Goal: Transaction & Acquisition: Purchase product/service

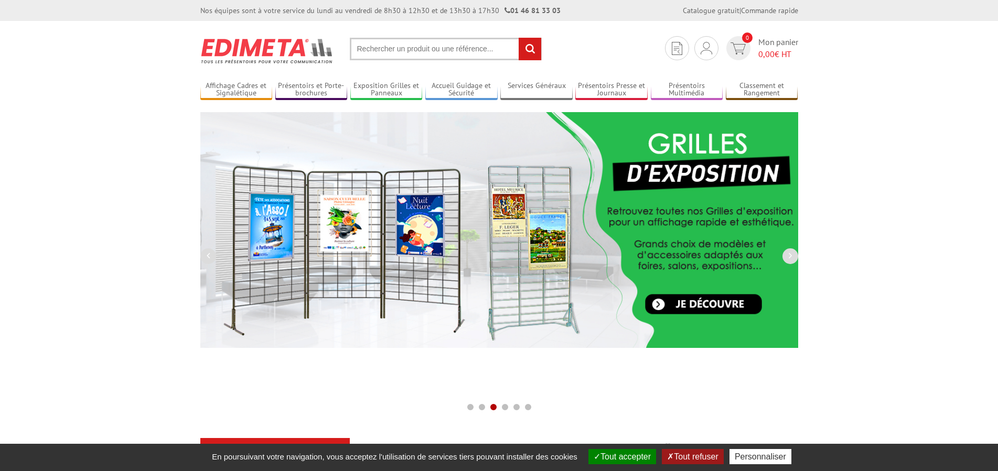
click at [372, 51] on input "text" at bounding box center [446, 49] width 192 height 23
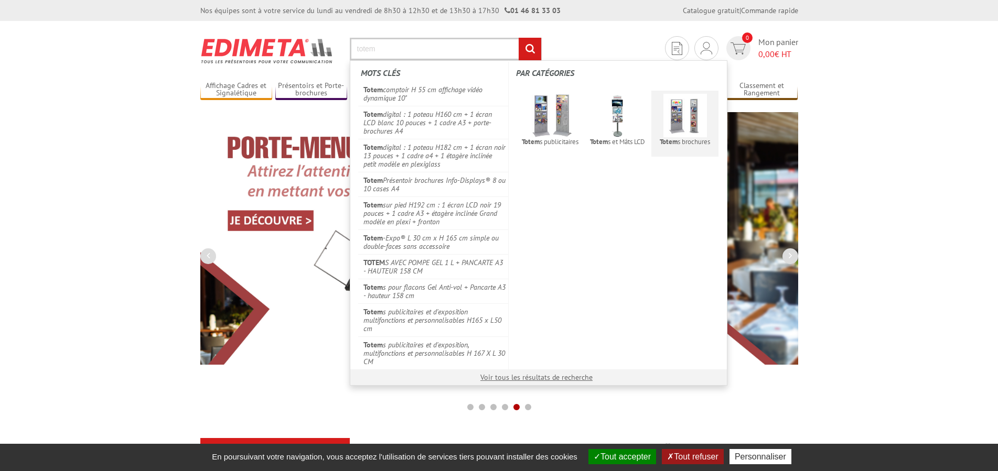
type input "totem"
click at [697, 123] on img at bounding box center [685, 116] width 44 height 44
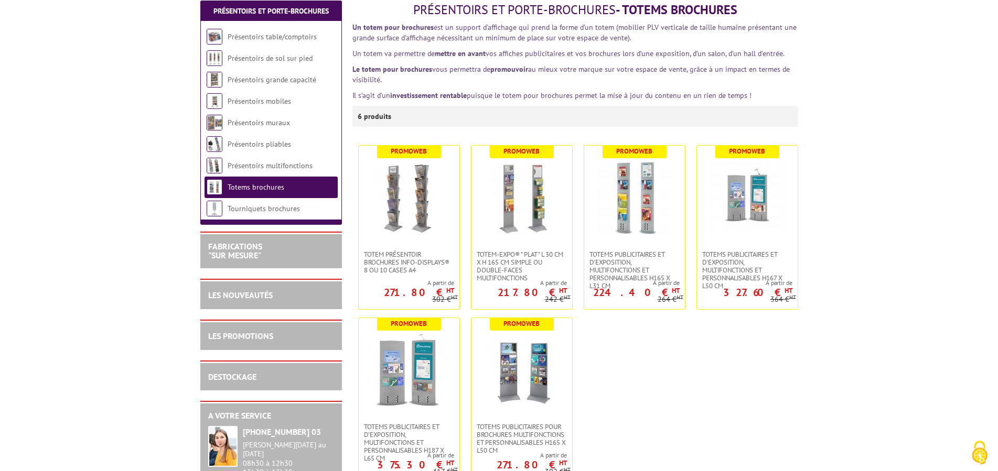
scroll to position [160, 0]
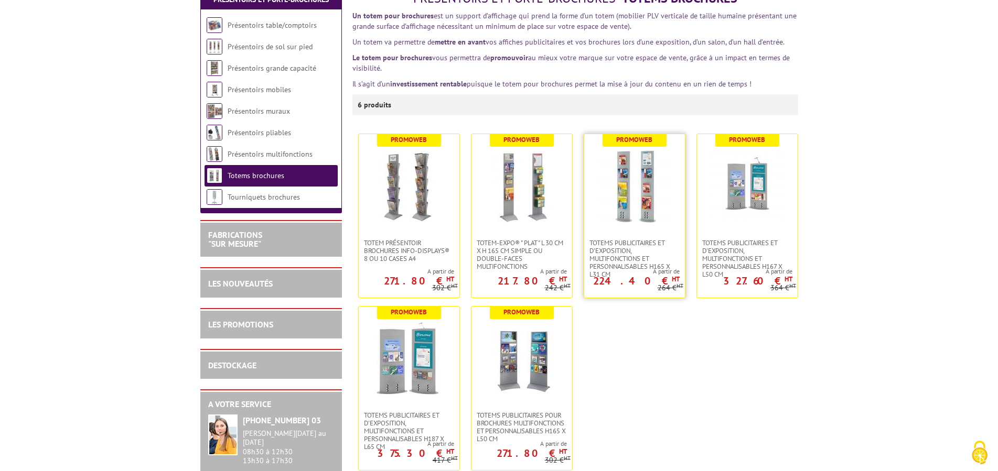
click at [627, 181] on img at bounding box center [634, 186] width 73 height 73
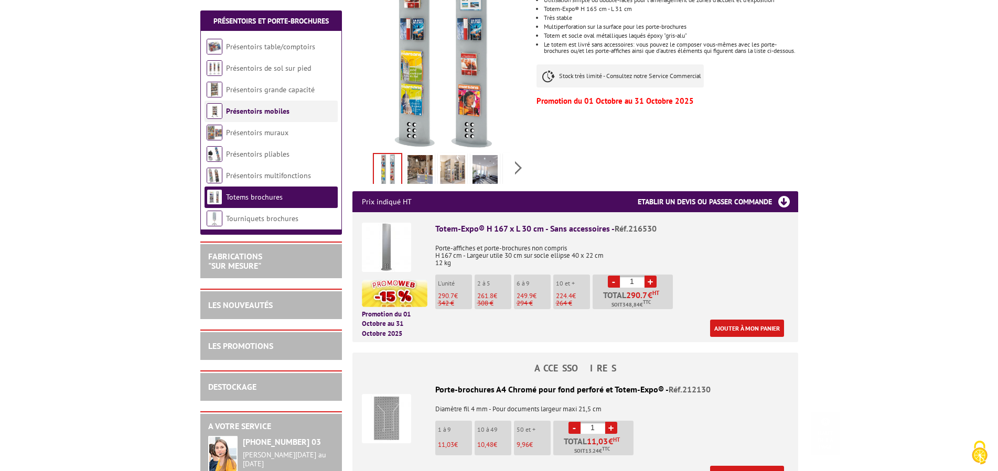
scroll to position [267, 0]
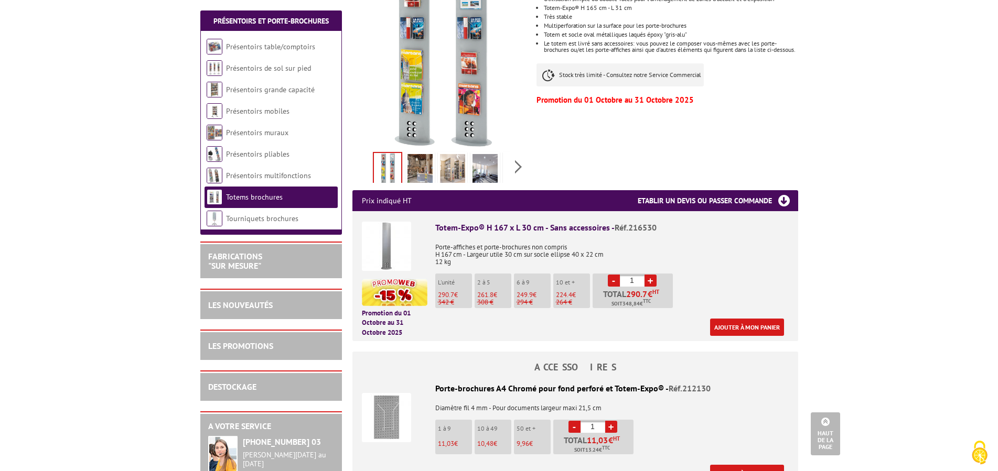
click at [385, 222] on img at bounding box center [386, 246] width 49 height 49
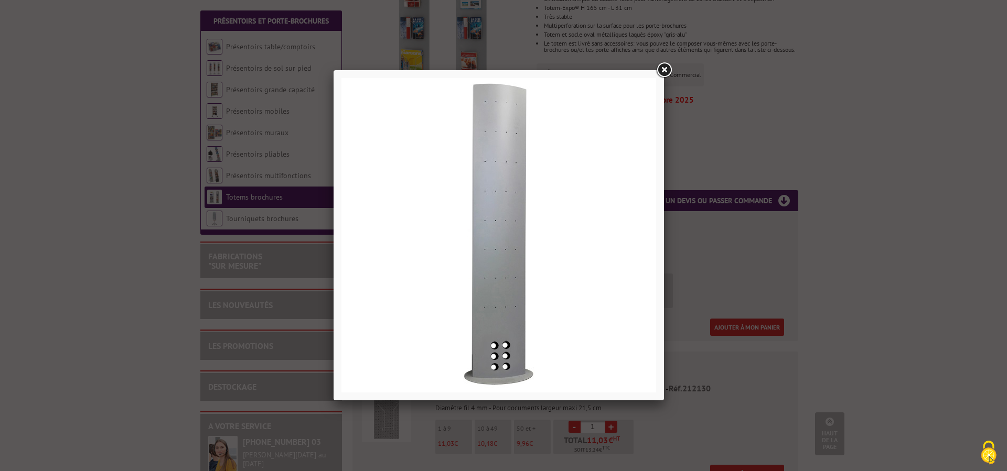
click at [662, 70] on link at bounding box center [663, 70] width 19 height 19
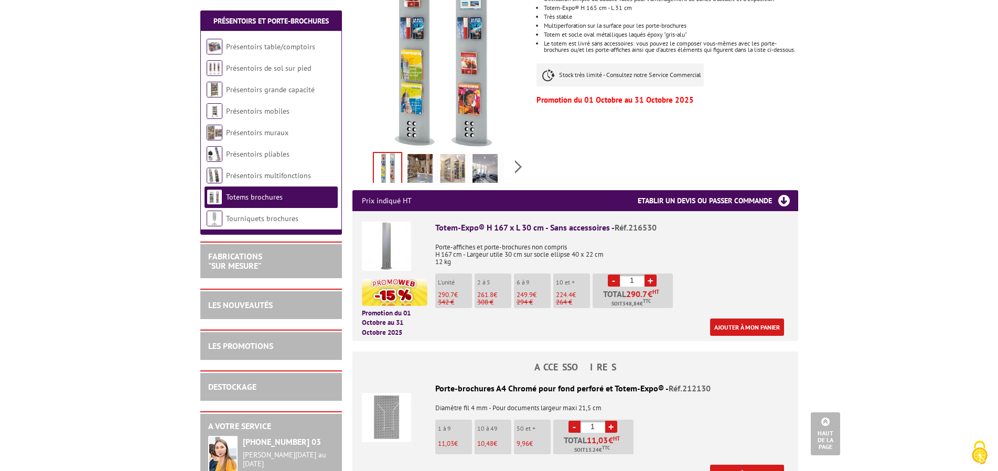
click at [423, 154] on img at bounding box center [419, 170] width 25 height 33
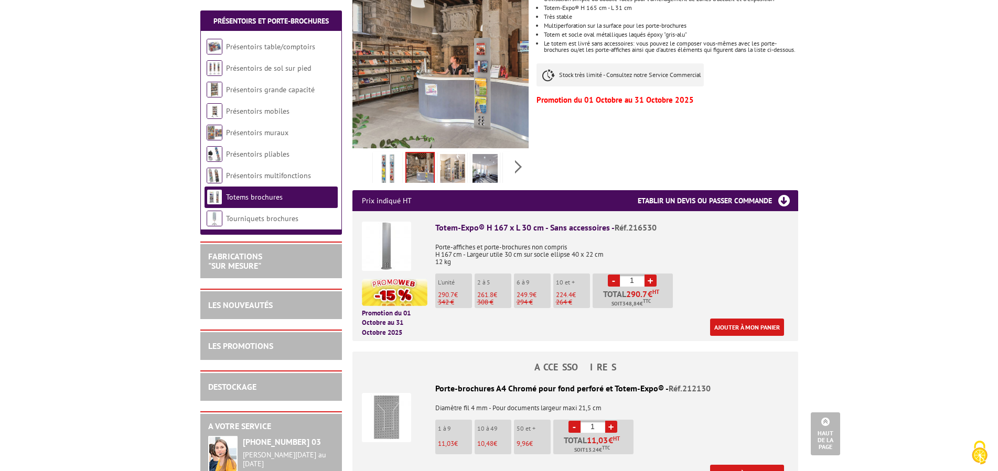
click at [449, 154] on img at bounding box center [452, 170] width 25 height 33
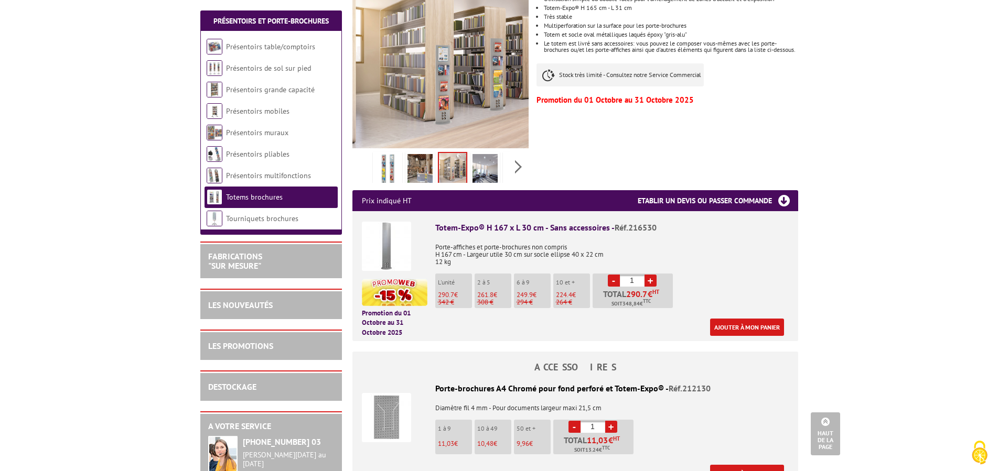
click at [481, 154] on img at bounding box center [484, 170] width 25 height 33
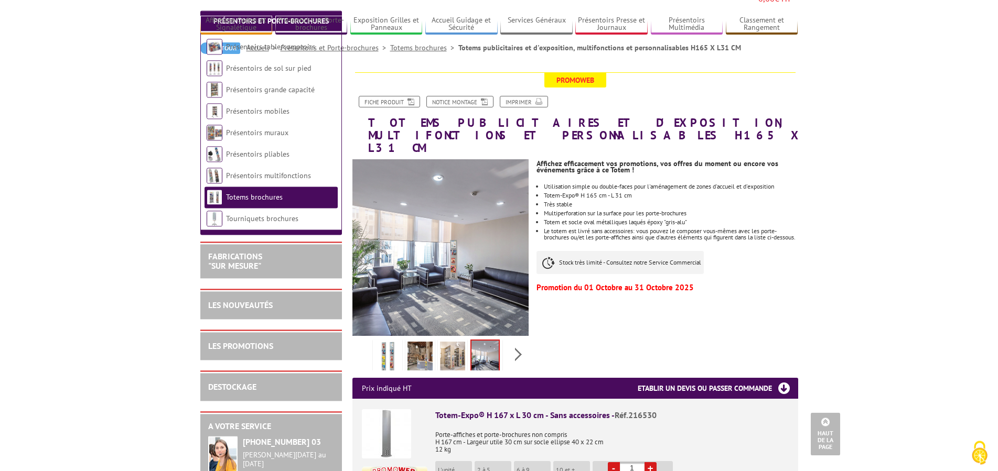
scroll to position [53, 0]
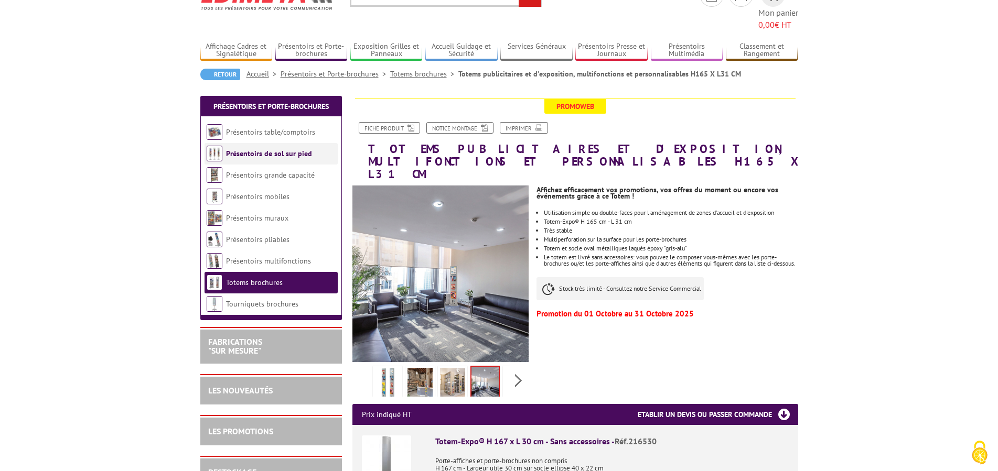
click at [216, 146] on img at bounding box center [215, 154] width 16 height 16
click at [253, 149] on link "Présentoirs de sol sur pied" at bounding box center [269, 153] width 86 height 9
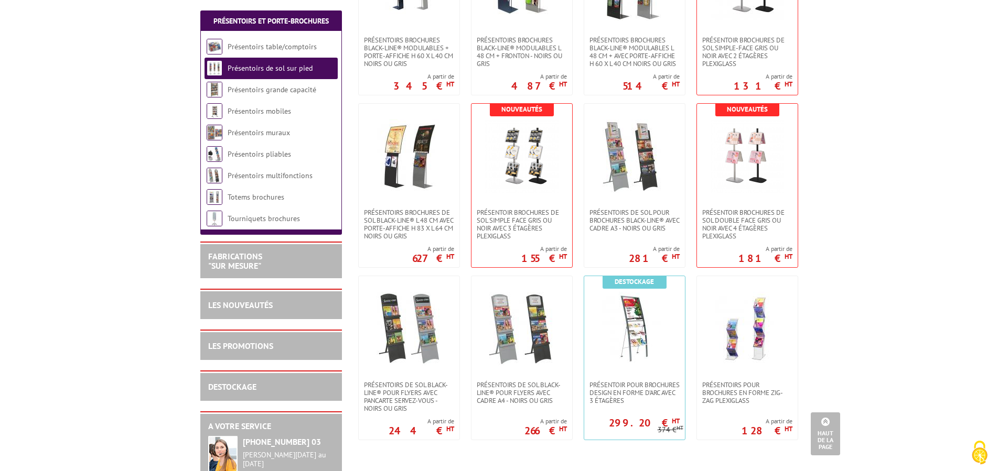
scroll to position [1551, 0]
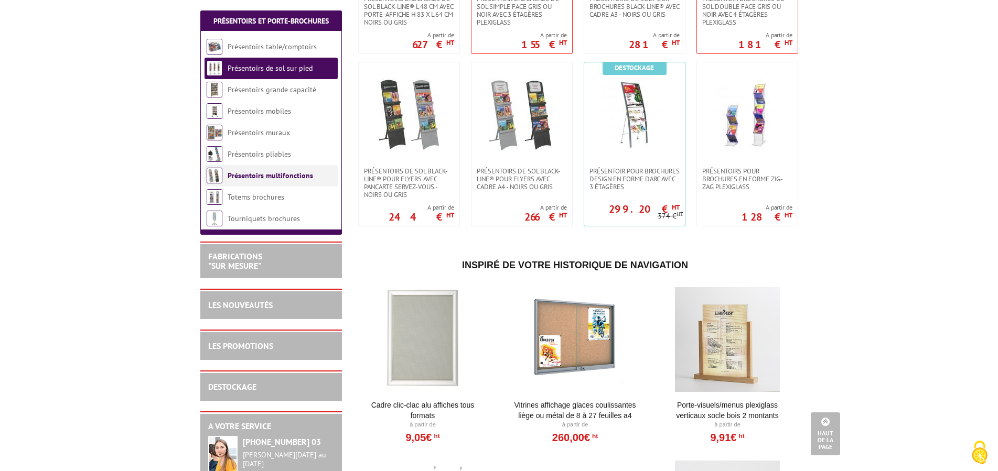
click at [244, 170] on li "Présentoirs multifonctions" at bounding box center [271, 176] width 133 height 22
click at [243, 174] on link "Présentoirs multifonctions" at bounding box center [270, 175] width 85 height 9
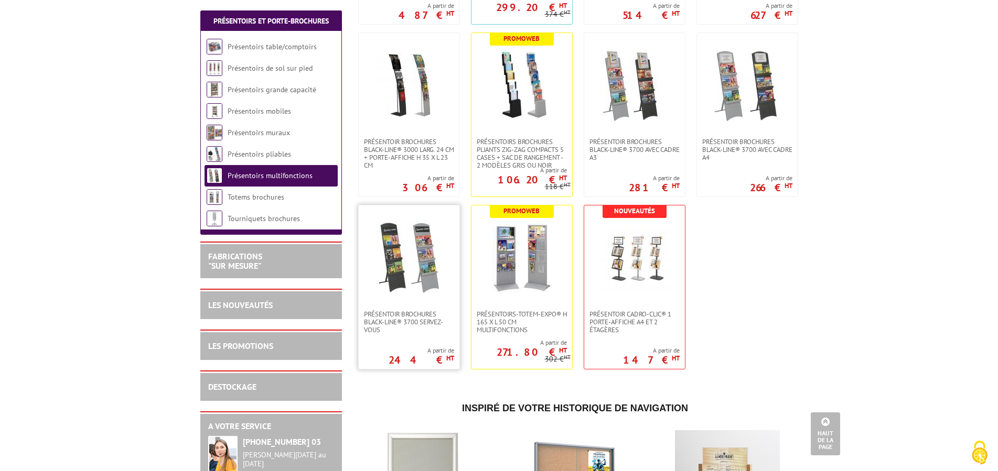
scroll to position [107, 0]
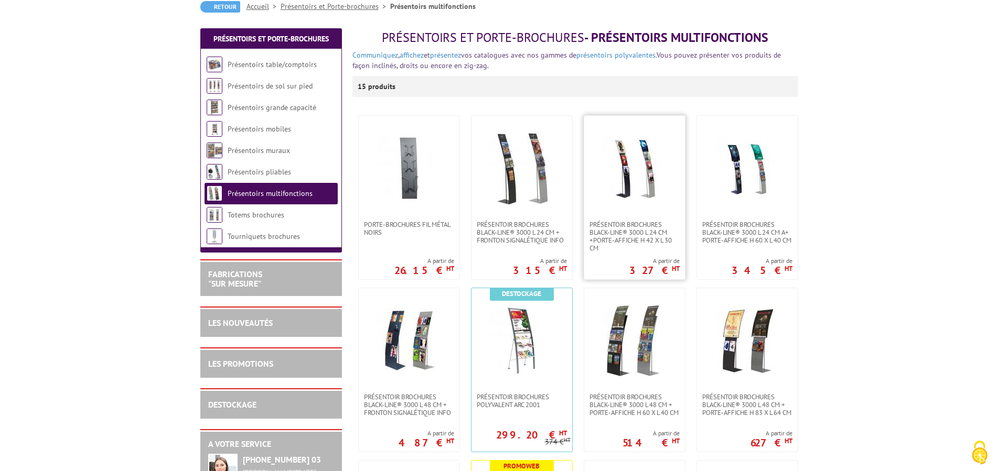
click at [636, 156] on img at bounding box center [634, 168] width 73 height 73
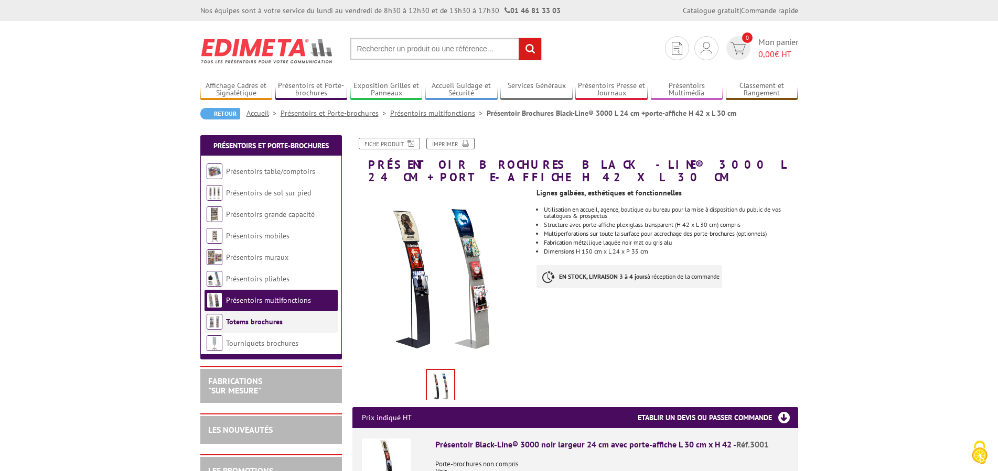
click at [261, 321] on link "Totems brochures" at bounding box center [254, 321] width 57 height 9
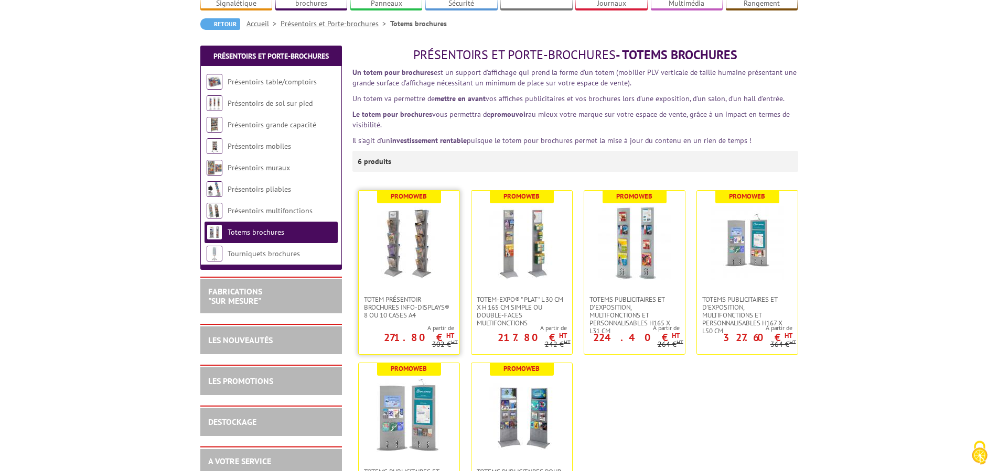
scroll to position [107, 0]
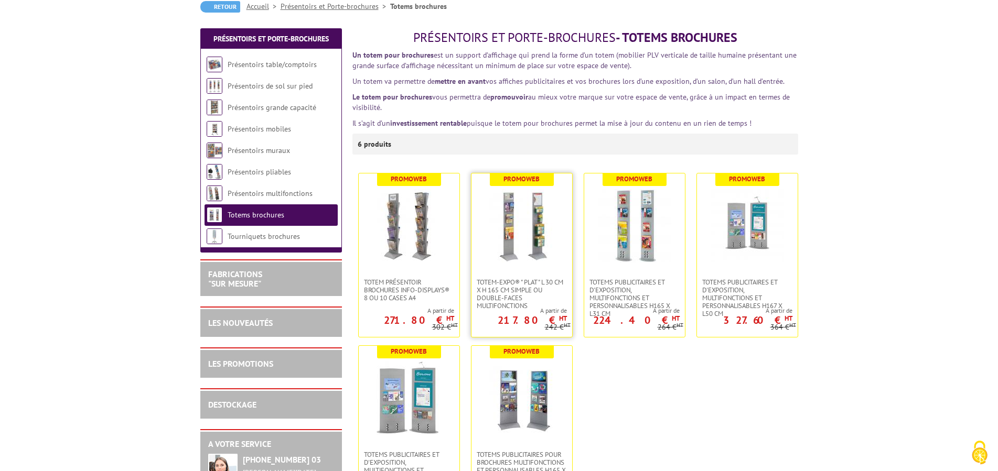
click at [509, 241] on img at bounding box center [521, 225] width 73 height 73
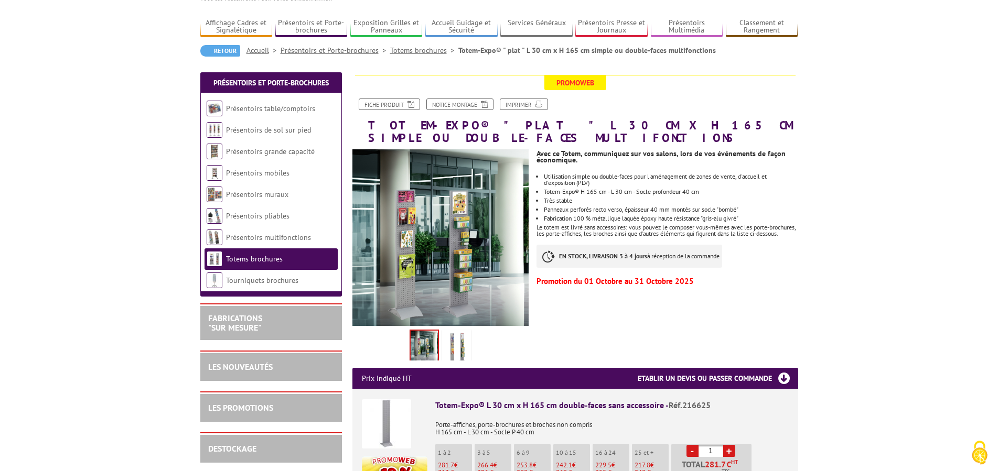
scroll to position [160, 0]
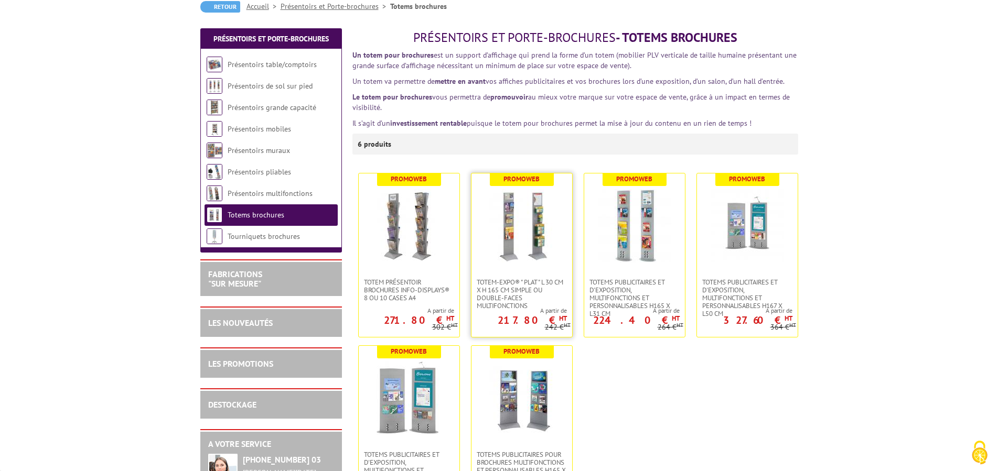
scroll to position [107, 0]
click at [615, 243] on img at bounding box center [634, 225] width 73 height 73
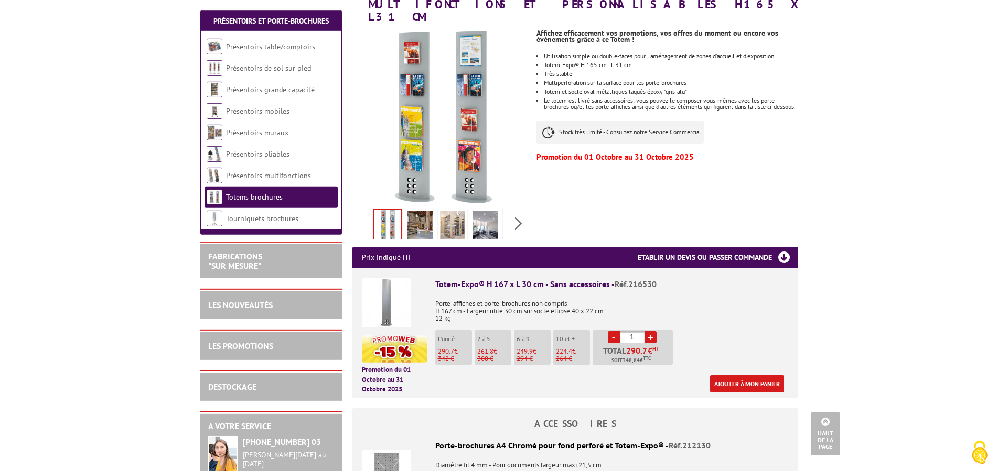
scroll to position [160, 0]
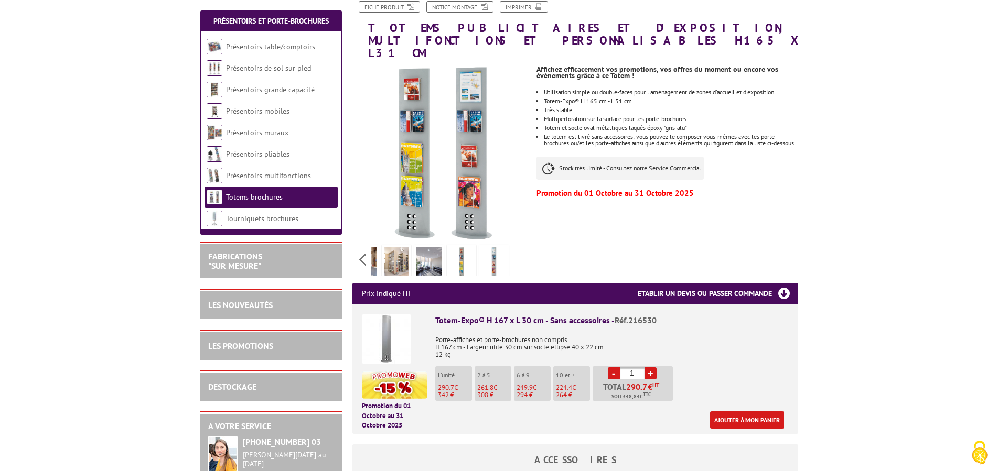
click at [518, 245] on div "Previous Next" at bounding box center [440, 259] width 177 height 37
click at [493, 248] on img at bounding box center [493, 263] width 25 height 33
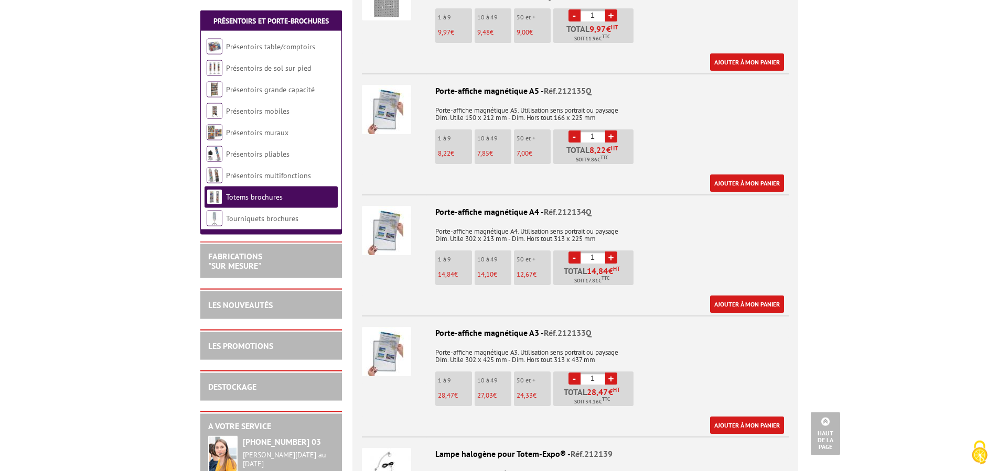
scroll to position [909, 0]
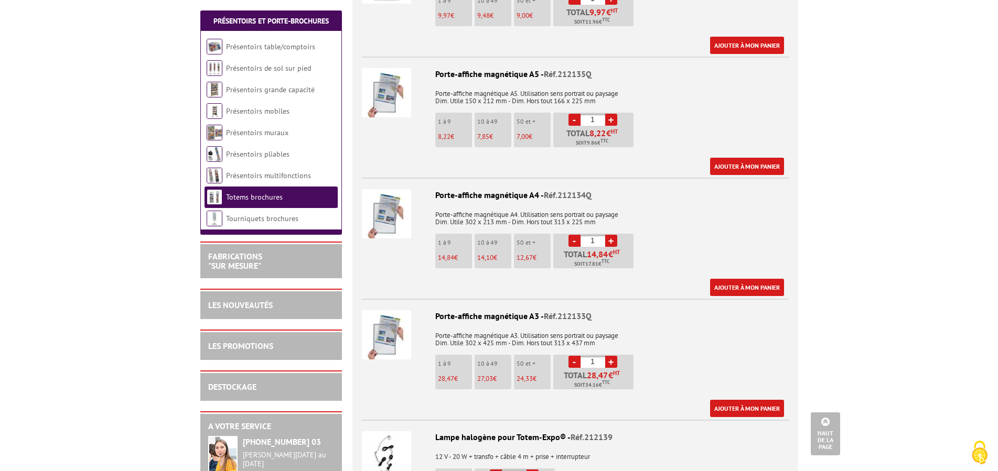
click at [611, 356] on link "+" at bounding box center [611, 362] width 12 height 12
click at [576, 356] on link "-" at bounding box center [574, 362] width 12 height 12
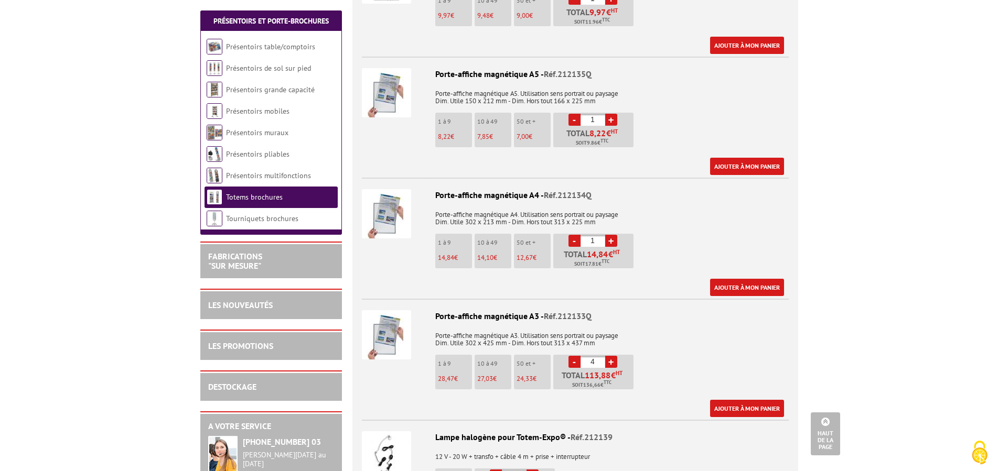
click at [609, 356] on link "+" at bounding box center [611, 362] width 12 height 12
type input "5"
click at [609, 235] on link "+" at bounding box center [611, 241] width 12 height 12
type input "3"
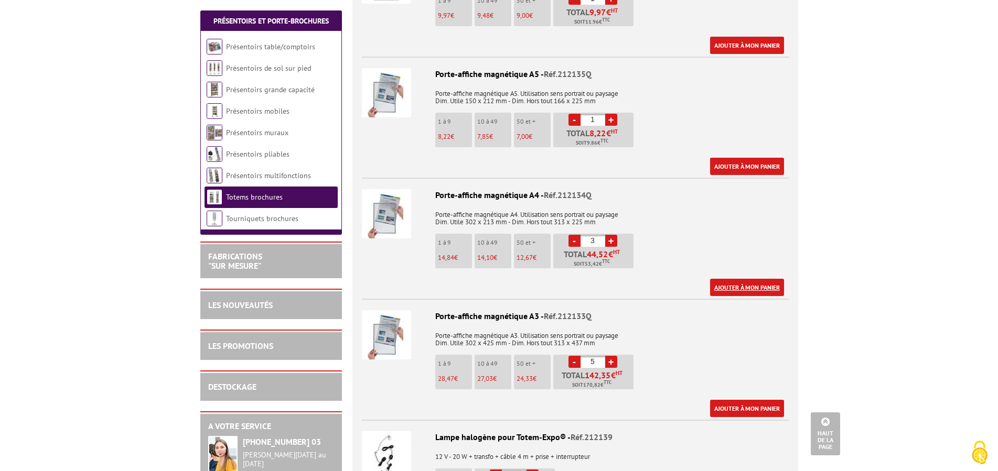
click at [731, 279] on link "Ajouter à mon panier" at bounding box center [747, 287] width 74 height 17
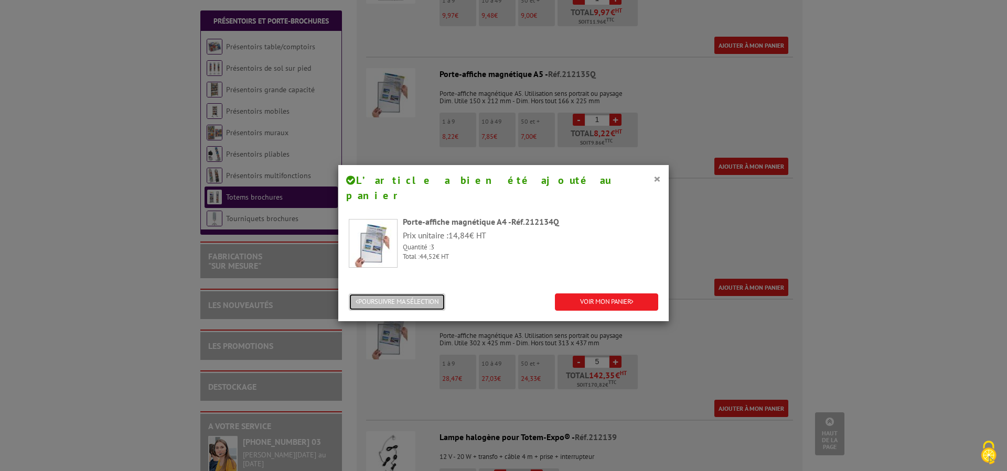
click at [403, 294] on button "POURSUIVRE MA SÉLECTION" at bounding box center [397, 302] width 96 height 17
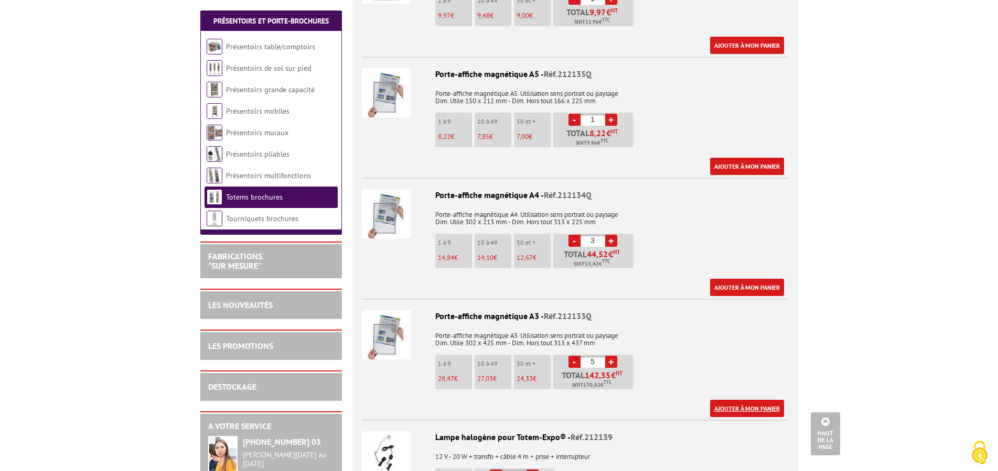
click at [753, 400] on link "Ajouter à mon panier" at bounding box center [747, 408] width 74 height 17
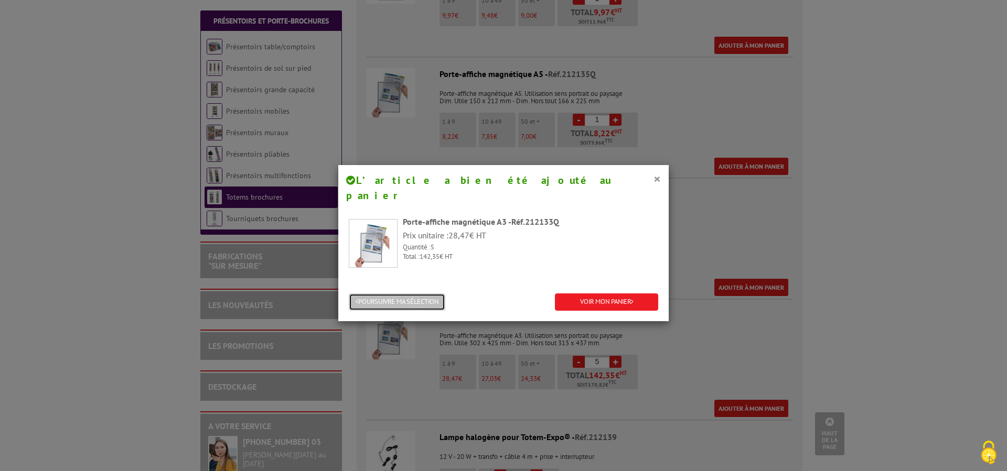
click at [421, 294] on button "POURSUIVRE MA SÉLECTION" at bounding box center [397, 302] width 96 height 17
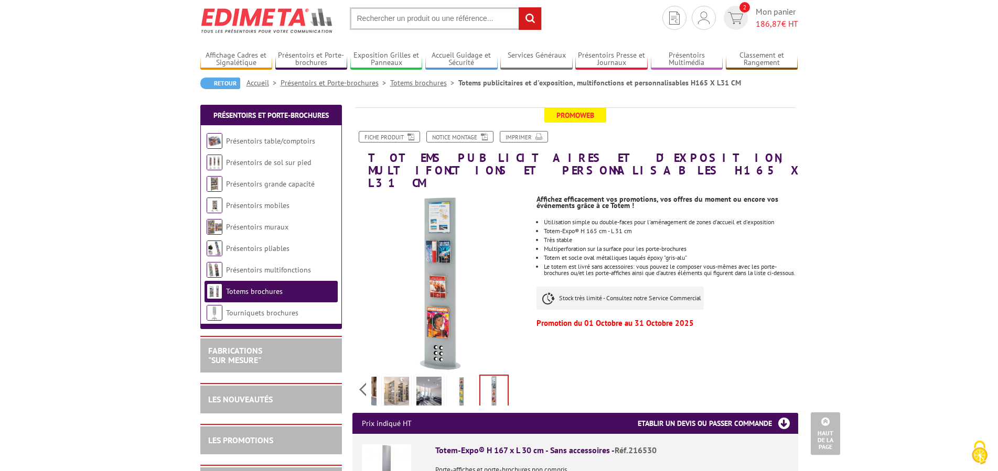
scroll to position [0, 0]
